Goal: Check status

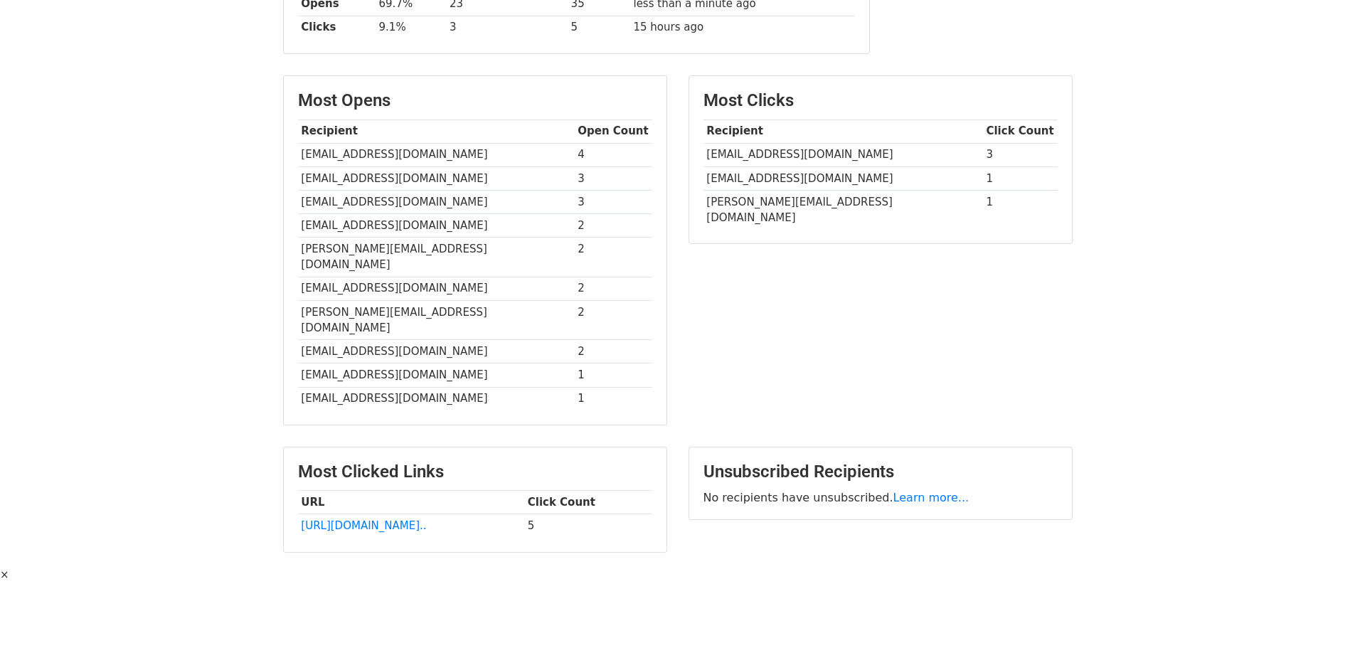
scroll to position [290, 0]
click at [423, 518] on link "[URL][DOMAIN_NAME].." at bounding box center [363, 524] width 125 height 13
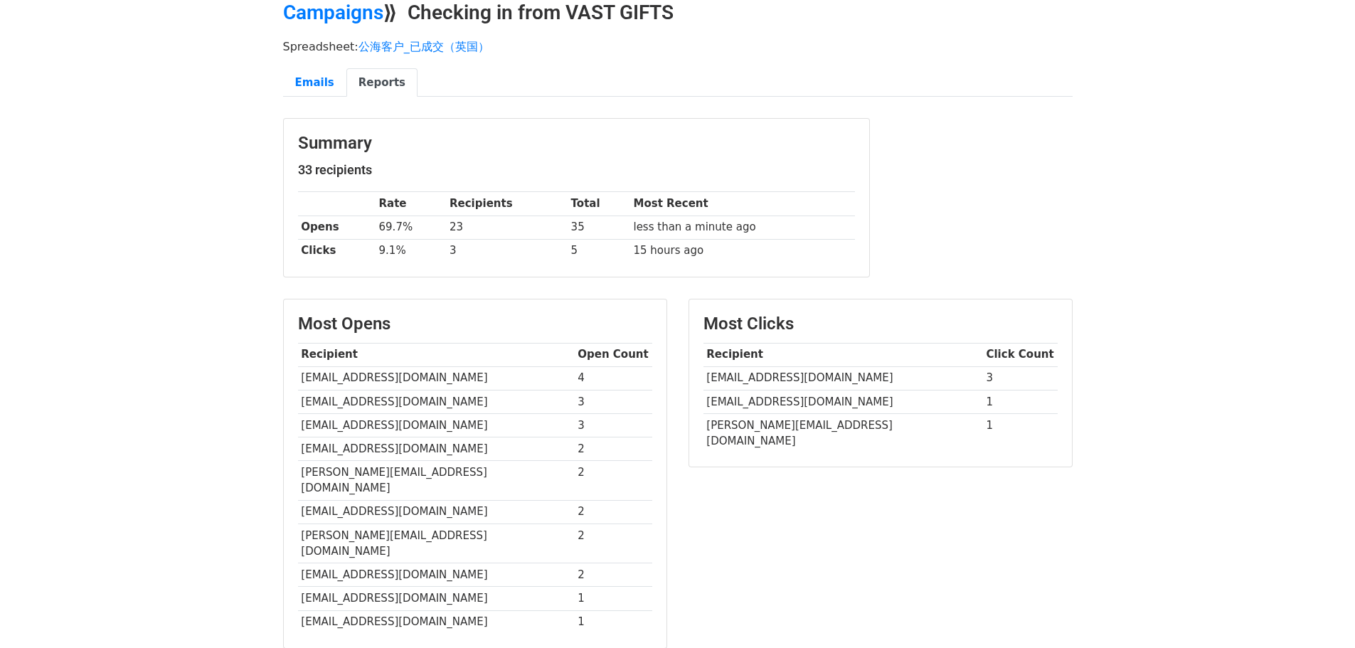
scroll to position [0, 0]
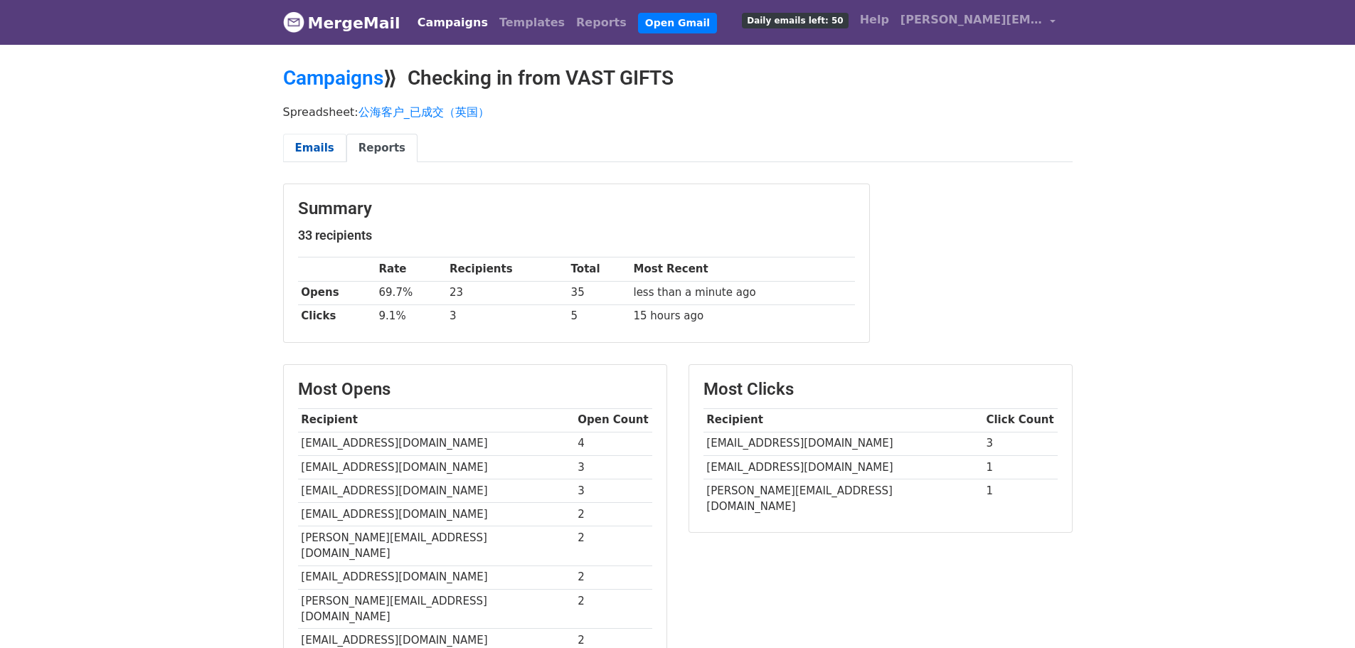
click at [304, 147] on link "Emails" at bounding box center [314, 148] width 63 height 29
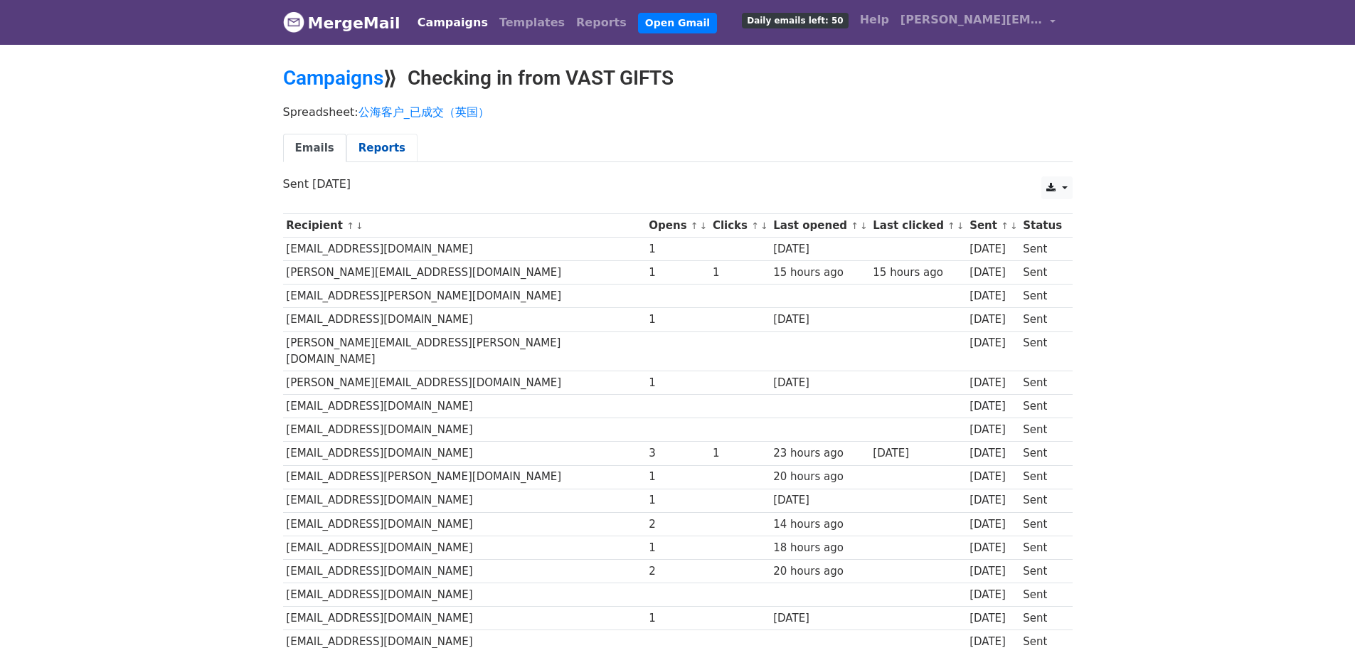
click at [381, 149] on link "Reports" at bounding box center [381, 148] width 71 height 29
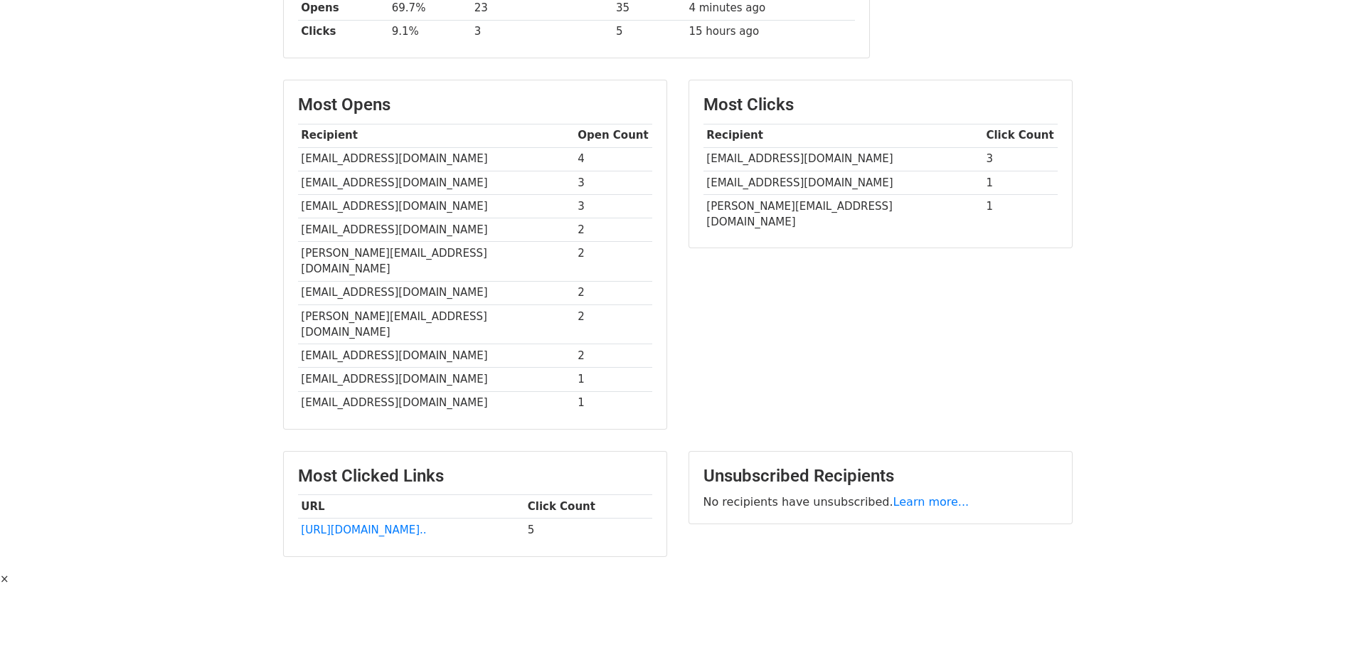
scroll to position [290, 0]
